Goal: Transaction & Acquisition: Obtain resource

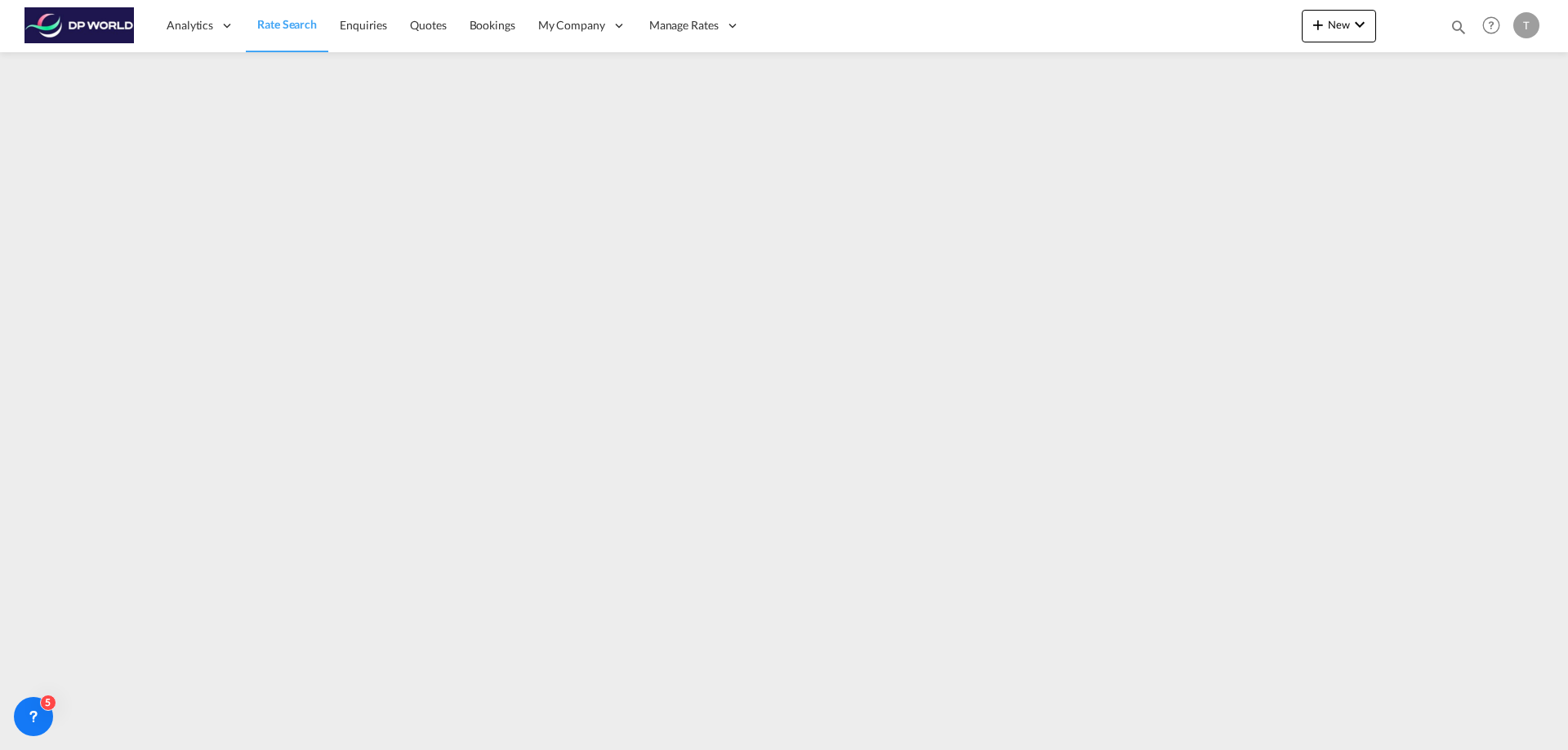
click at [278, 26] on span "Rate Search" at bounding box center [286, 24] width 59 height 14
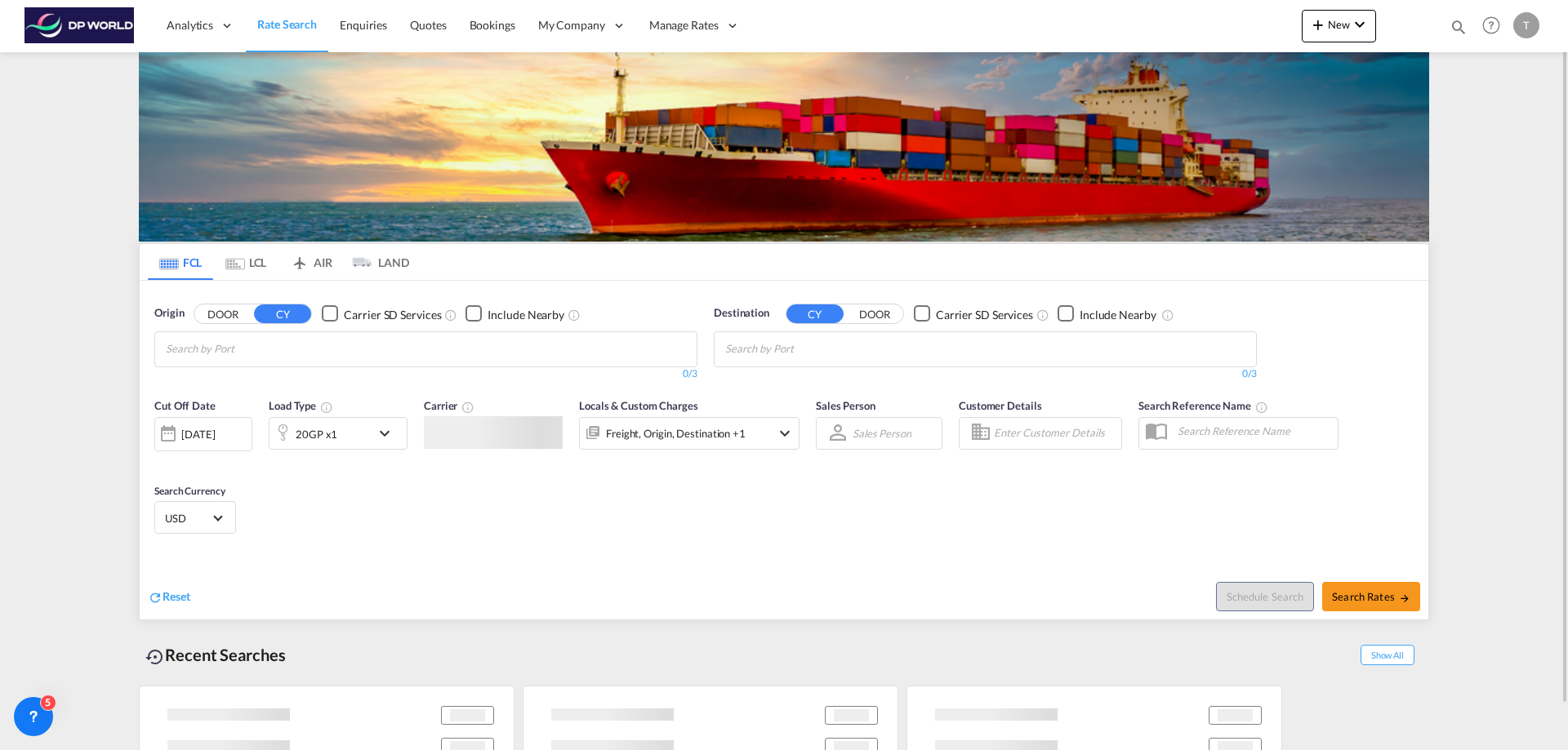
click at [271, 351] on input "Chips input." at bounding box center [243, 348] width 155 height 26
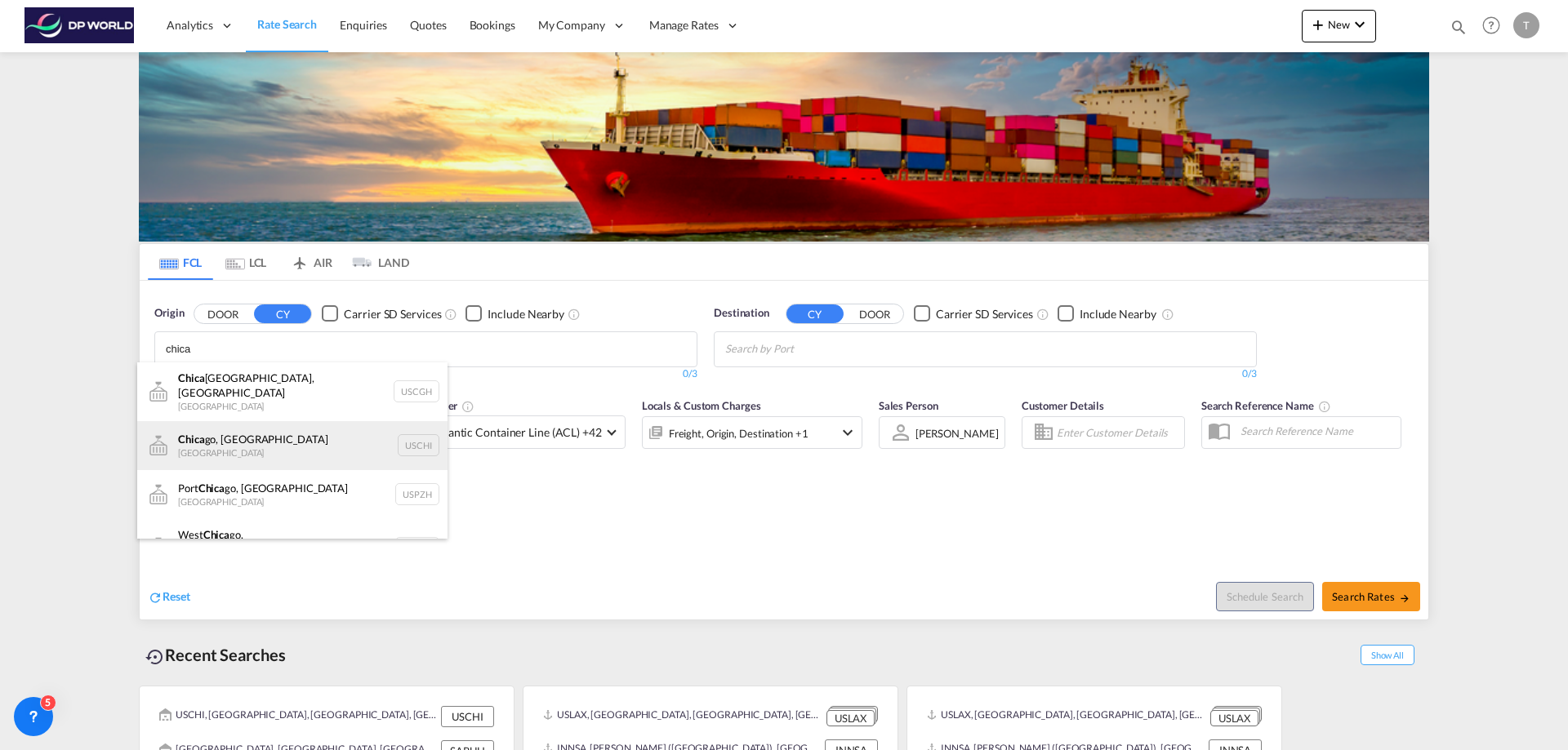
type input "chica"
click at [210, 429] on div "Chica go, IL United States USCHI" at bounding box center [293, 445] width 310 height 49
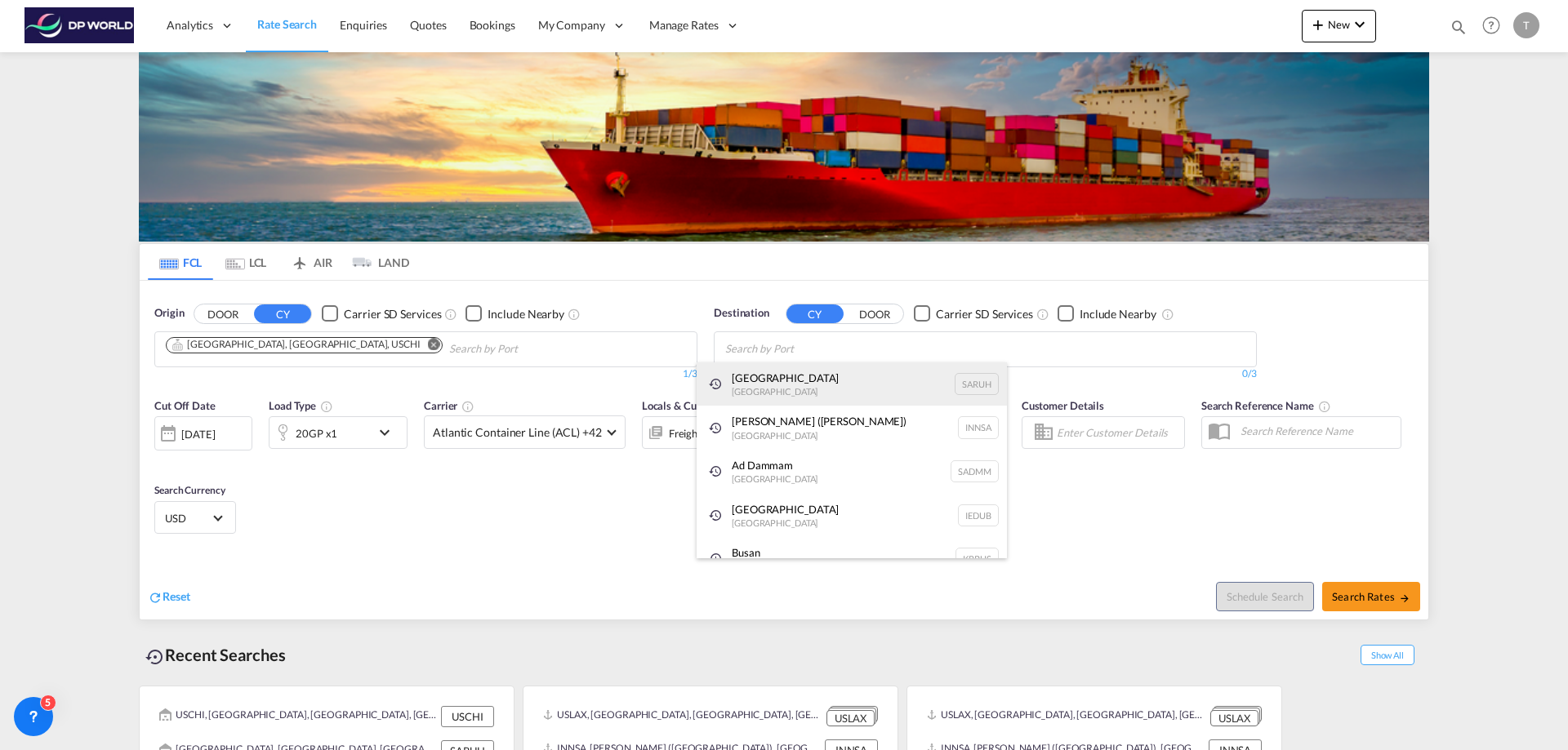
click at [757, 380] on div "[GEOGRAPHIC_DATA] [GEOGRAPHIC_DATA] [GEOGRAPHIC_DATA]" at bounding box center [851, 385] width 310 height 44
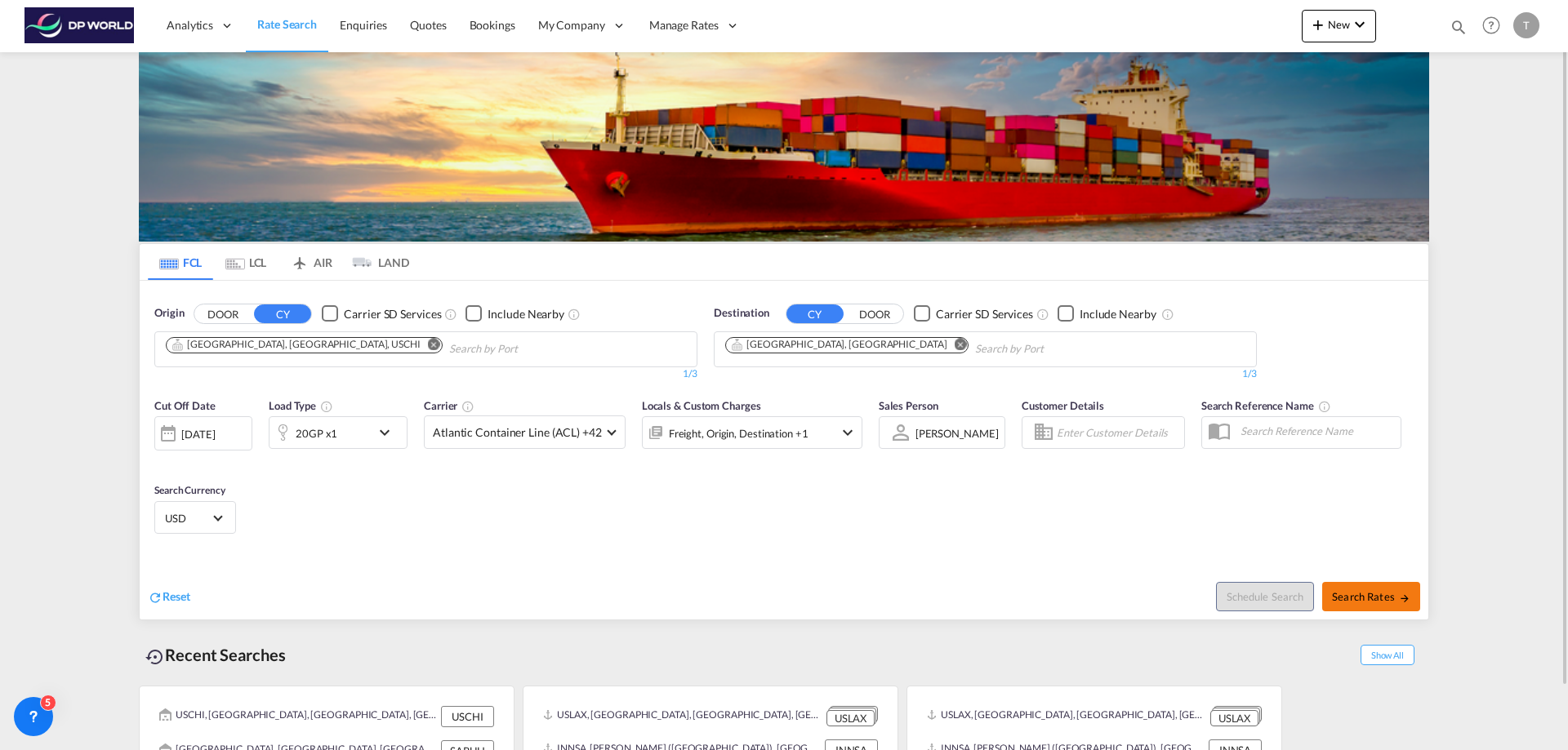
click at [1365, 598] on span "Search Rates" at bounding box center [1371, 597] width 78 height 13
type input "USCHI to SARUH / [DATE]"
